Goal: Navigation & Orientation: Find specific page/section

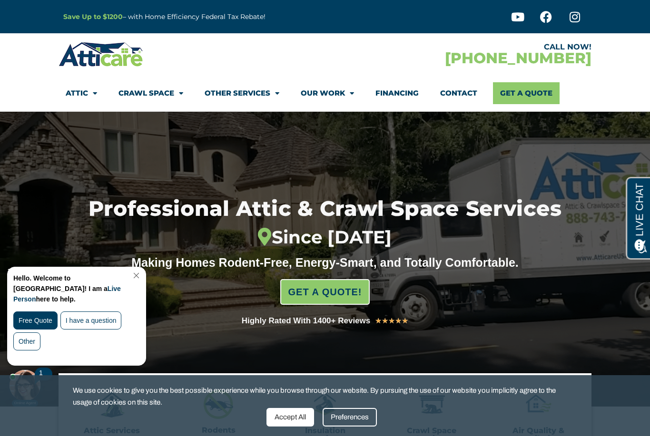
click at [121, 285] on font "Live Person" at bounding box center [67, 294] width 108 height 18
click at [96, 98] on span "Menu" at bounding box center [92, 93] width 9 height 17
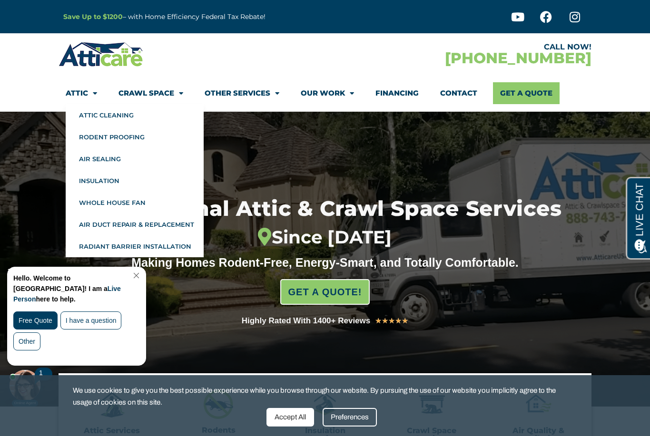
click at [135, 201] on link "Whole House Fan" at bounding box center [135, 203] width 138 height 22
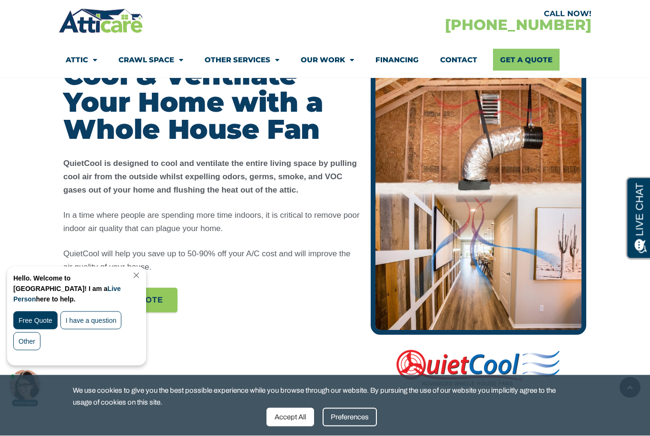
scroll to position [450, 0]
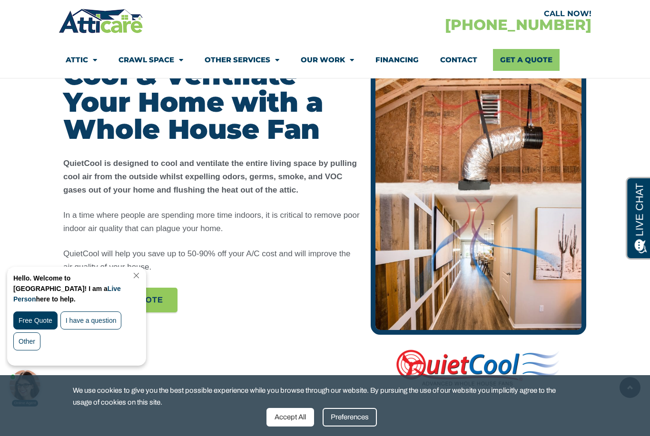
click at [142, 276] on link "Close Chat" at bounding box center [135, 275] width 13 height 7
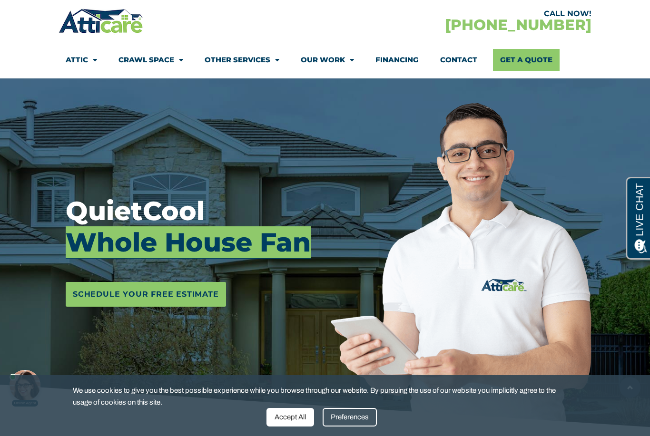
scroll to position [0, 0]
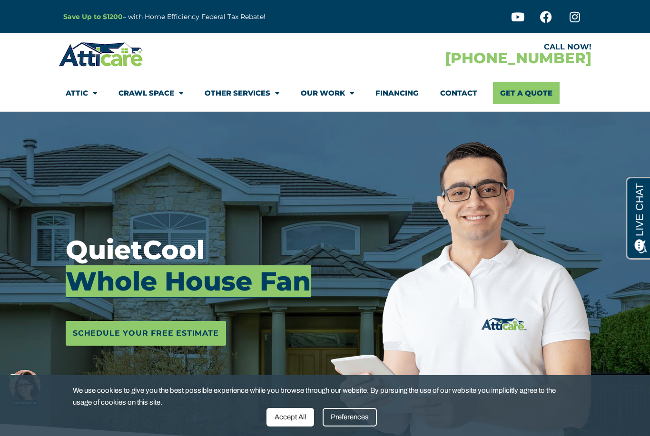
click at [89, 88] on span "Menu" at bounding box center [92, 93] width 9 height 17
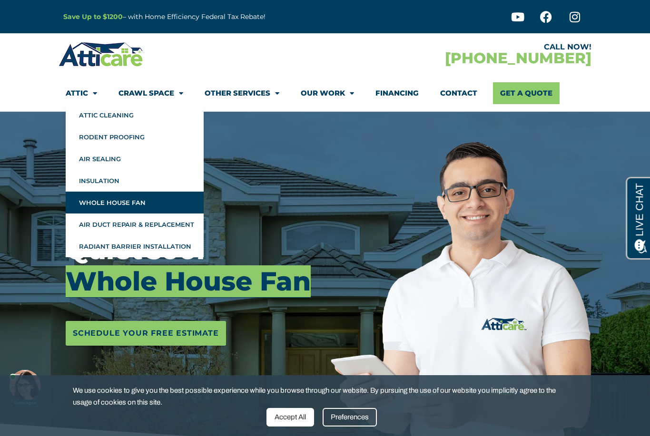
click at [90, 108] on link "Attic Cleaning" at bounding box center [135, 115] width 138 height 22
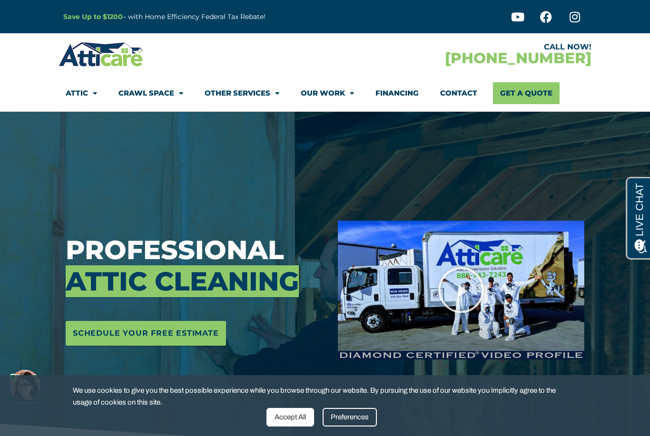
click at [97, 89] on span "Menu" at bounding box center [92, 93] width 9 height 17
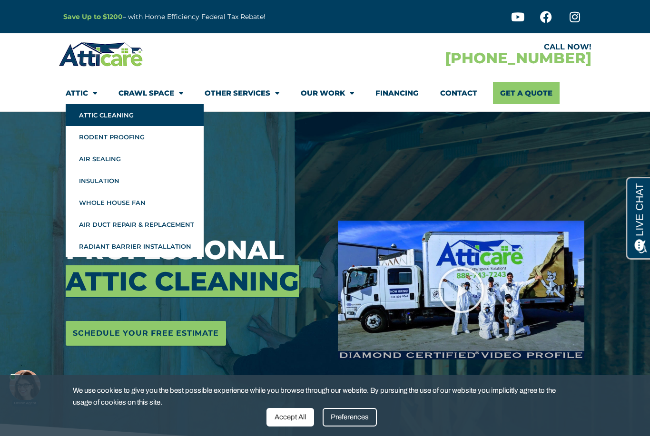
click at [89, 137] on link "Rodent Proofing" at bounding box center [135, 137] width 138 height 22
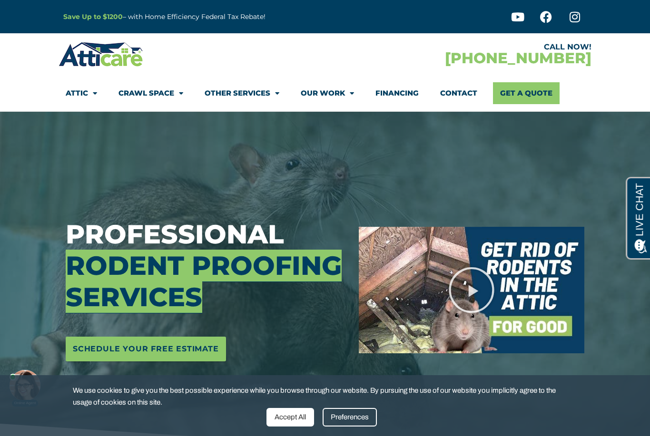
click at [317, 86] on link "Our Work" at bounding box center [327, 93] width 53 height 22
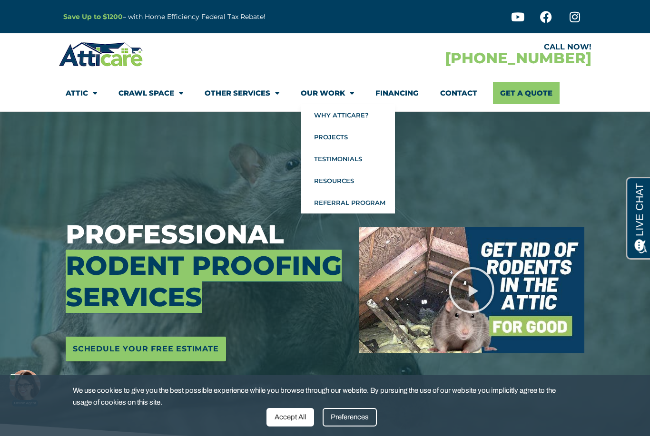
click at [235, 90] on link "Other Services" at bounding box center [242, 93] width 75 height 22
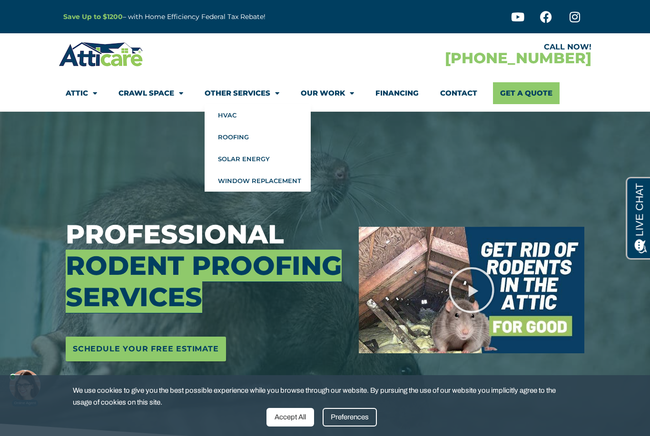
click at [220, 119] on link "HVAC" at bounding box center [258, 115] width 106 height 22
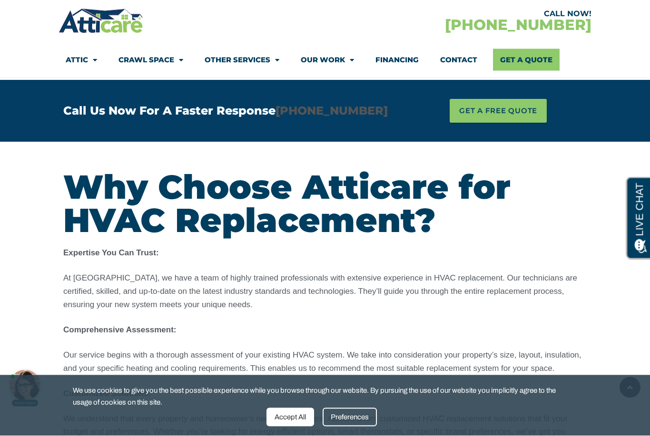
scroll to position [426, 0]
